Goal: Use online tool/utility

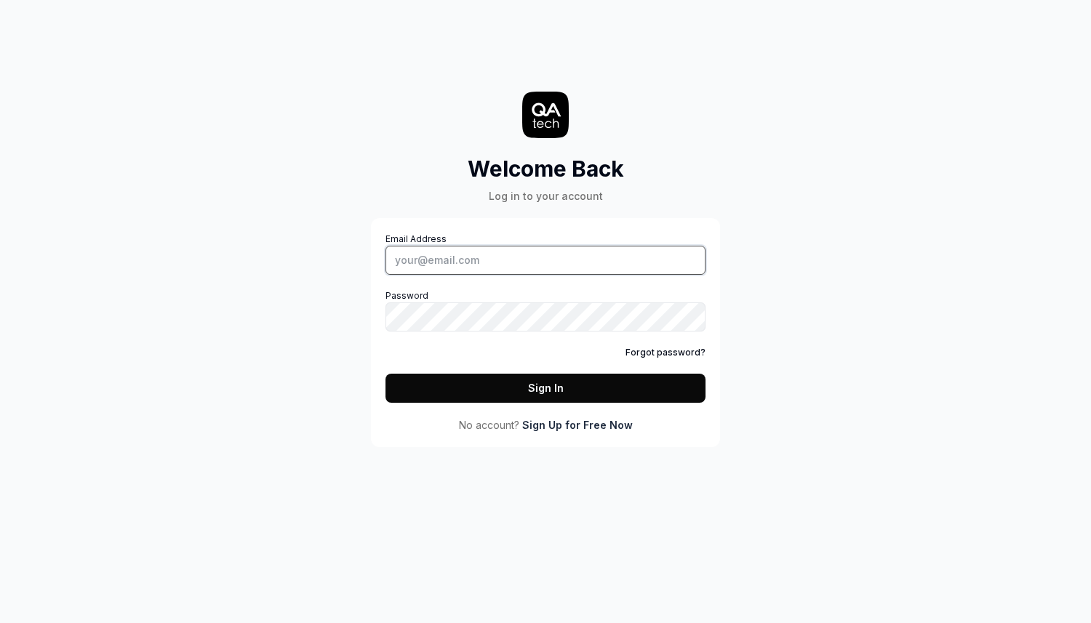
type input "[EMAIL_ADDRESS][DOMAIN_NAME]"
click at [583, 381] on button "Sign In" at bounding box center [545, 388] width 320 height 29
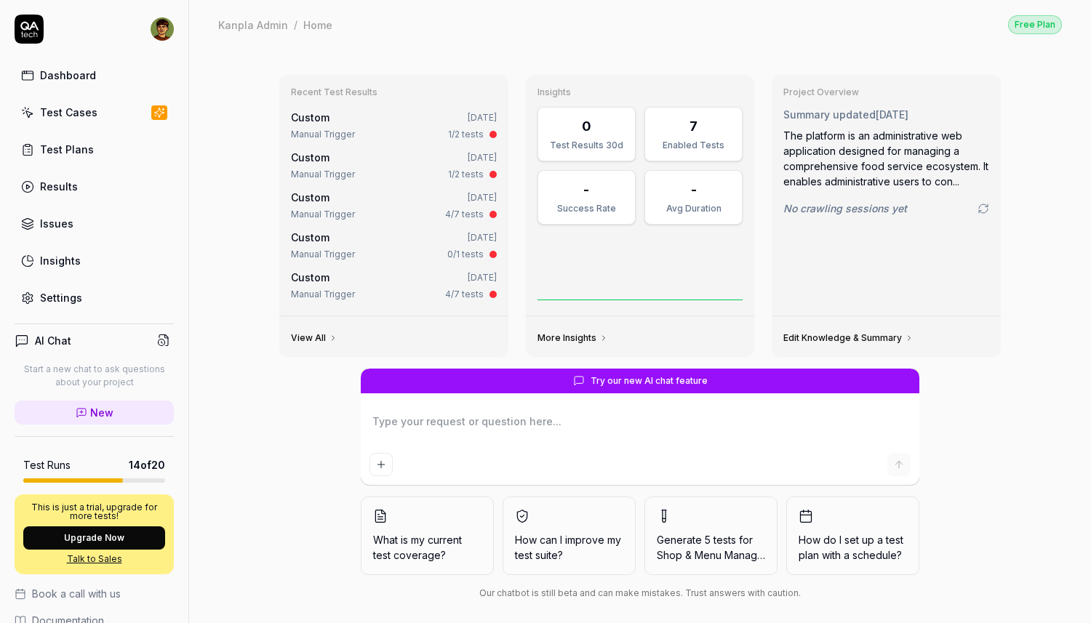
scroll to position [12, 0]
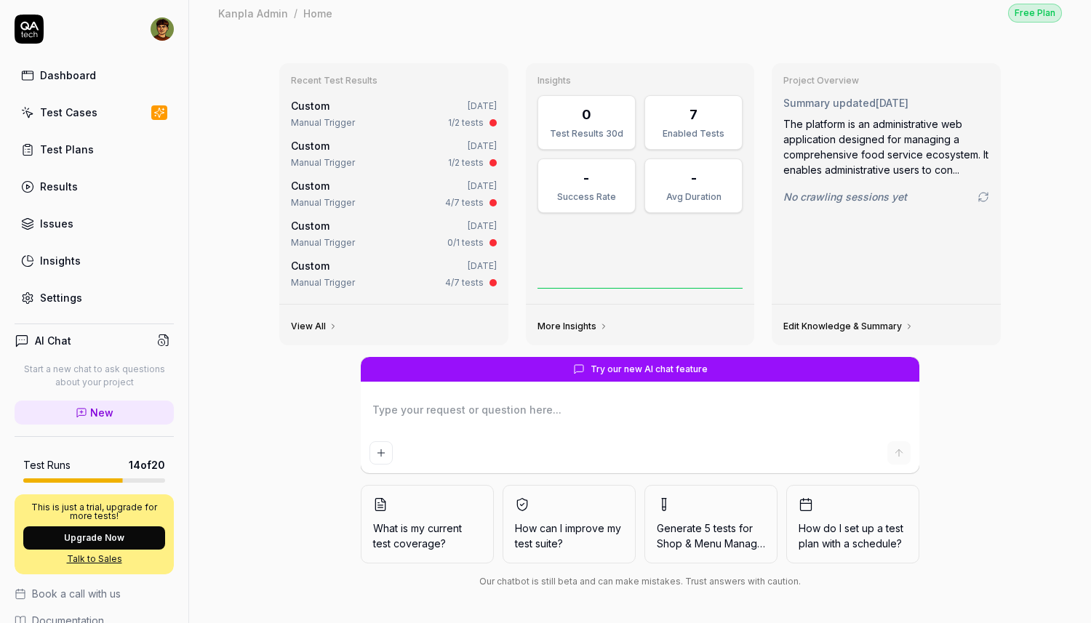
click at [938, 462] on div "Try our new AI chat feature What is my current test coverage? How can I improve…" at bounding box center [640, 475] width 745 height 237
type textarea "*"
